Goal: Task Accomplishment & Management: Manage account settings

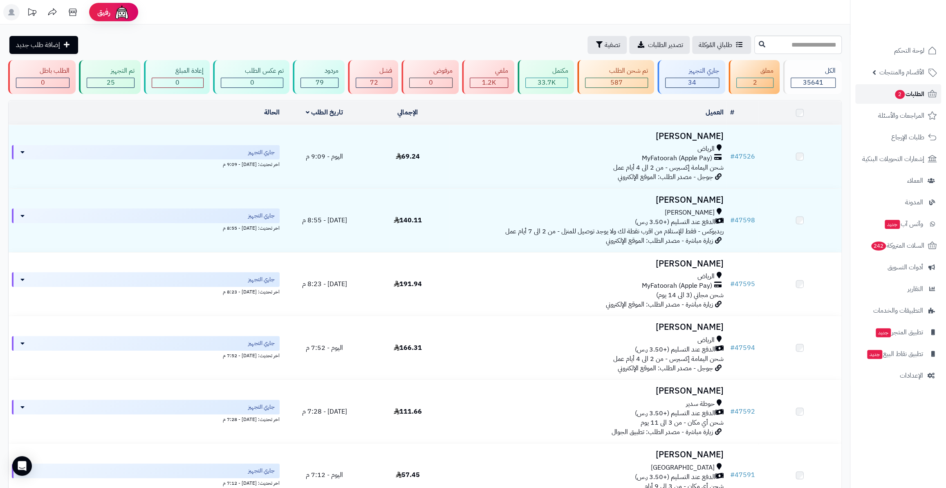
click at [910, 96] on span "الطلبات 2" at bounding box center [909, 93] width 30 height 11
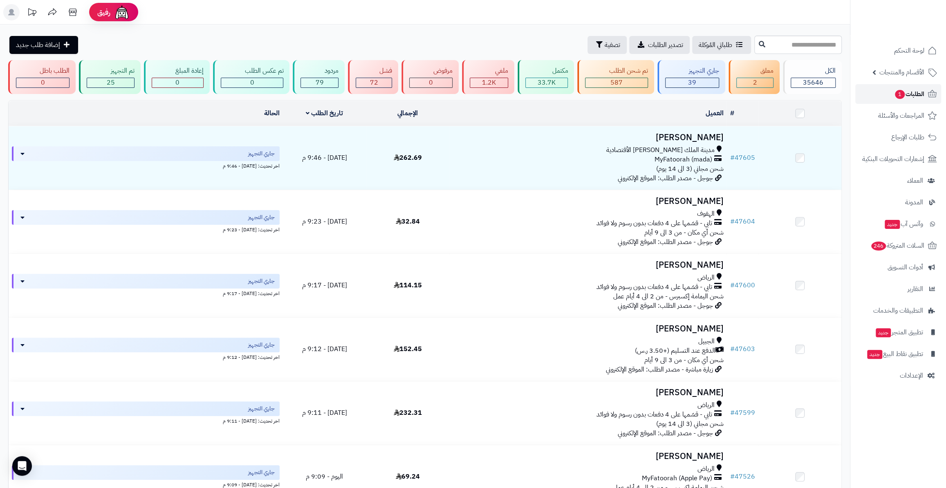
click at [894, 94] on span "1" at bounding box center [899, 94] width 11 height 10
